Goal: Find specific page/section

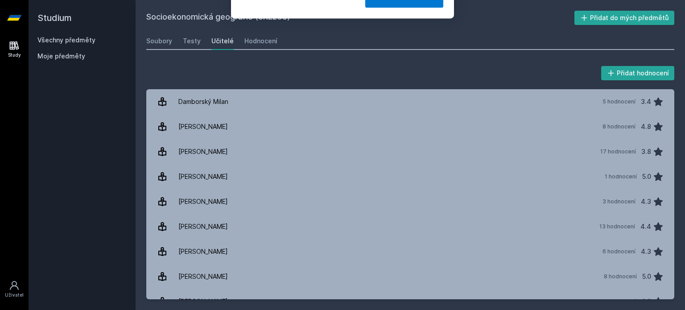
click at [82, 41] on div "[PERSON_NAME] dostávat tipy ohledně studia, nových testů, hodnocení učitelů a p…" at bounding box center [342, 39] width 685 height 79
click at [353, 55] on button "Ne" at bounding box center [344, 57] width 32 height 22
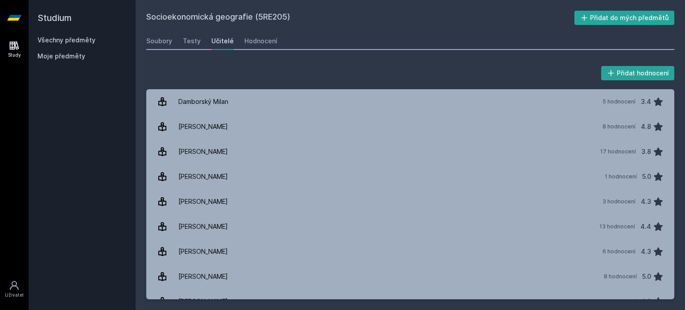
click at [57, 41] on link "Všechny předměty" at bounding box center [66, 40] width 58 height 8
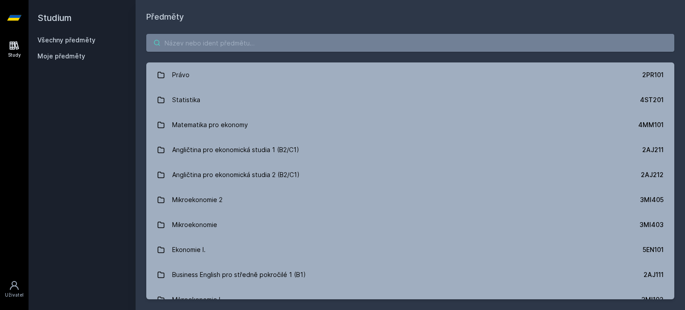
click at [178, 48] on input "search" at bounding box center [410, 43] width 528 height 18
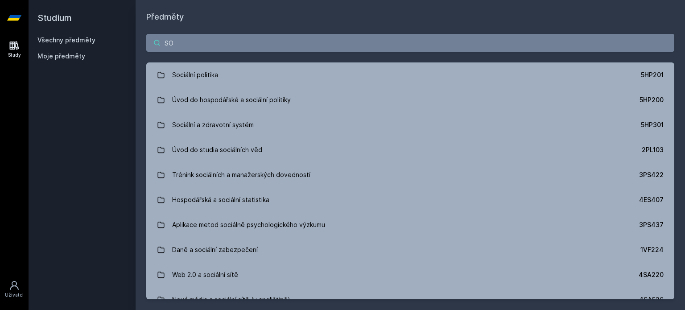
type input "S"
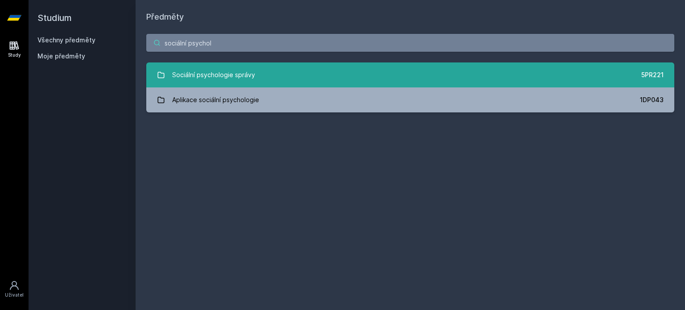
type input "sociální psychol"
click at [229, 66] on div "Sociální psychologie správy" at bounding box center [213, 75] width 83 height 18
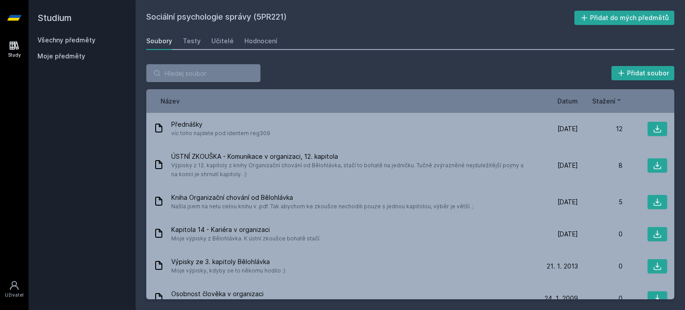
click at [574, 103] on span "Datum" at bounding box center [567, 100] width 21 height 9
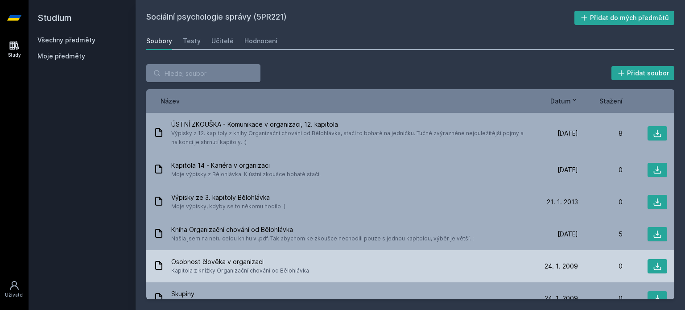
scroll to position [111, 0]
